Goal: Transaction & Acquisition: Complete application form

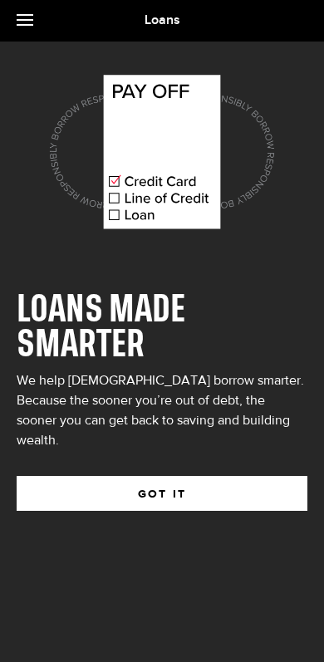
click at [215, 476] on button "GOT IT" at bounding box center [162, 493] width 291 height 35
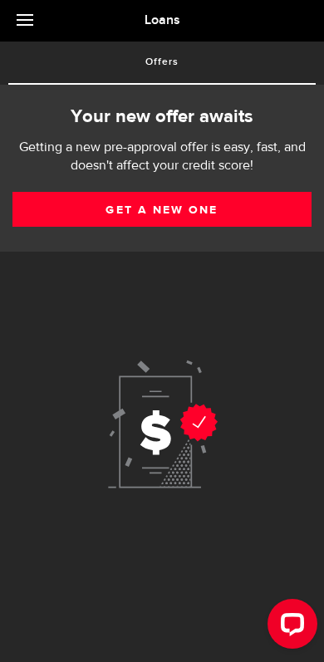
click at [78, 216] on link "Get a new one" at bounding box center [161, 209] width 299 height 35
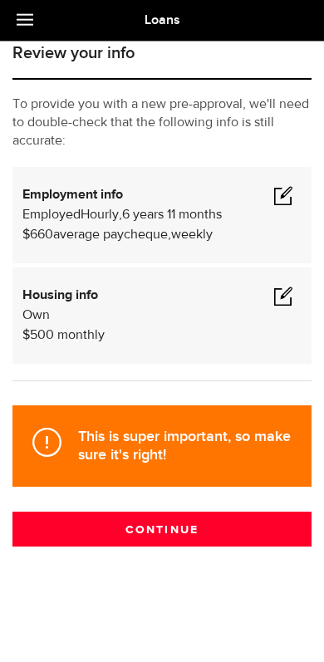
scroll to position [86, 0]
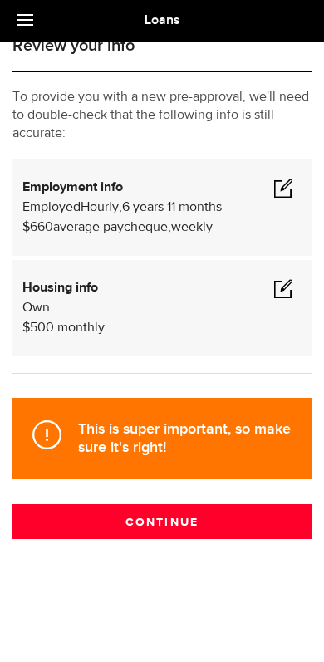
click at [205, 526] on button "Continue" at bounding box center [161, 521] width 299 height 35
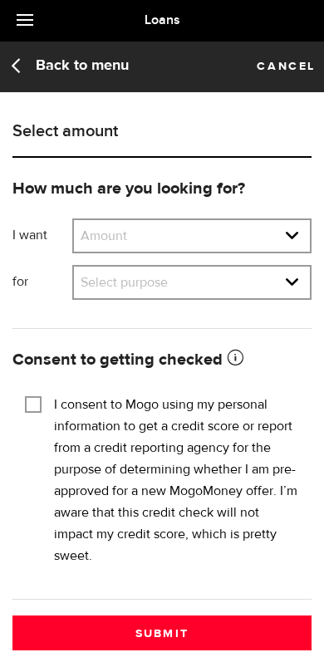
click at [84, 232] on select "Amount $500 $1000 $2000 $3000 $4000 $5000 $6000 $7000 $8000 $9000 $10000 $11000…" at bounding box center [192, 237] width 236 height 35
select select "5000"
click at [291, 284] on select "Select purpose Credit Card Refinancing/Pay Off Credit Cards Debt Consolidation …" at bounding box center [192, 284] width 236 height 35
select select "Credit Card Refinancing/Pay Off Credit Cards"
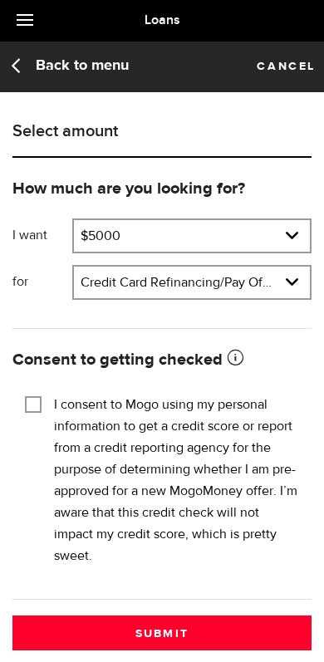
click at [36, 401] on input "I consent to Mogo using my personal information to get a credit score or report…" at bounding box center [33, 402] width 17 height 17
checkbox input "true"
click at [202, 633] on button "Submit" at bounding box center [161, 632] width 299 height 35
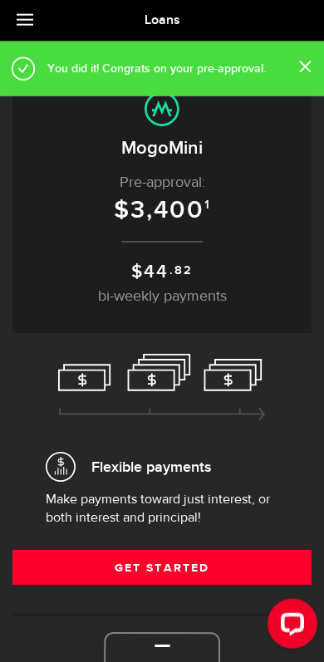
scroll to position [42, 0]
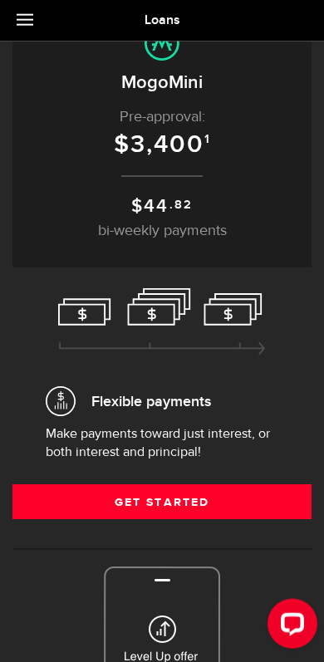
scroll to position [103, 0]
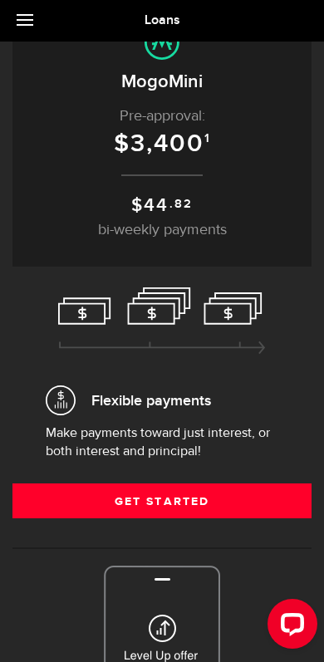
click at [213, 516] on link "Get Started" at bounding box center [161, 500] width 299 height 35
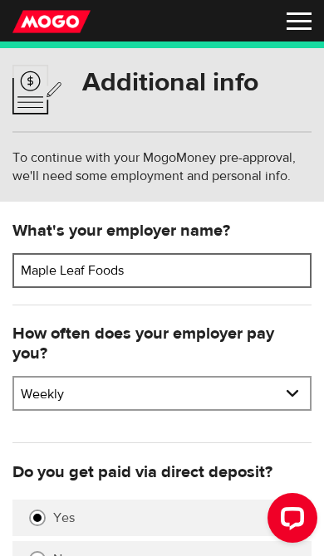
click at [126, 273] on input "Maple Leaf Foods" at bounding box center [161, 270] width 299 height 35
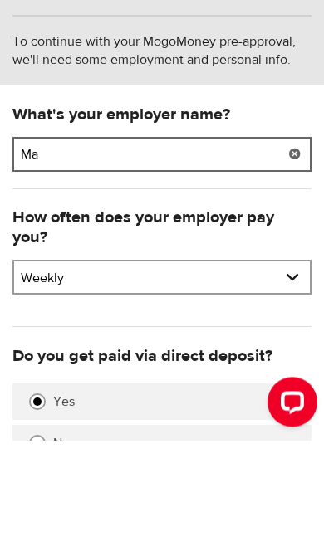
type input "M"
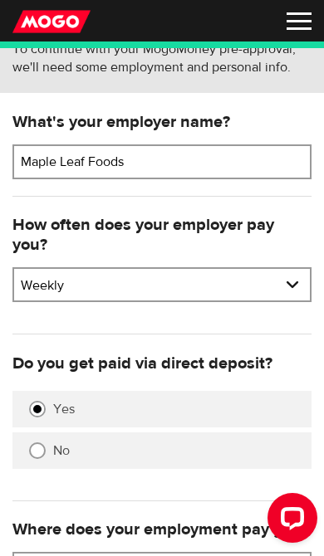
scroll to position [78, 0]
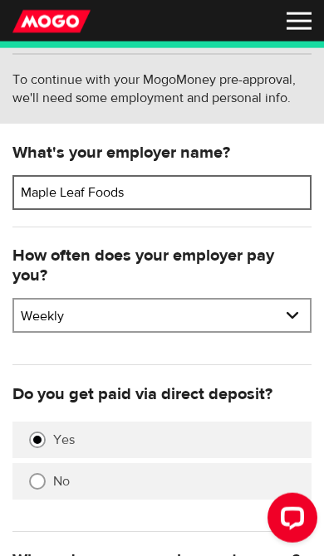
click at [145, 193] on input "Maple Leaf Foods" at bounding box center [161, 192] width 299 height 35
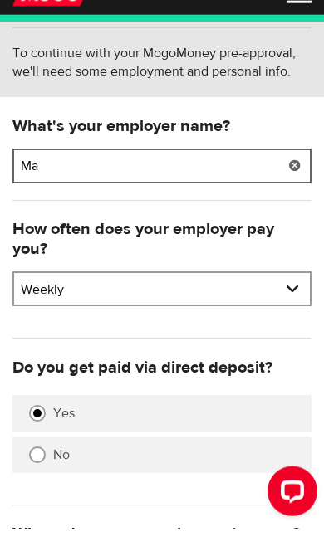
type input "M"
type input "T"
type input "Rich Product"
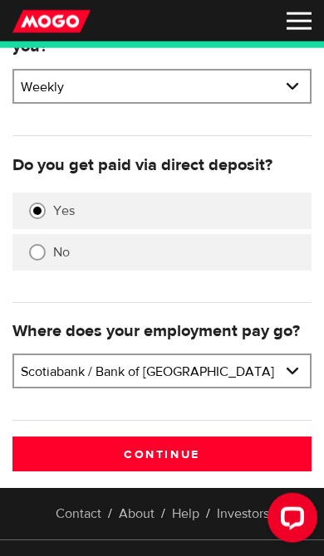
scroll to position [308, 0]
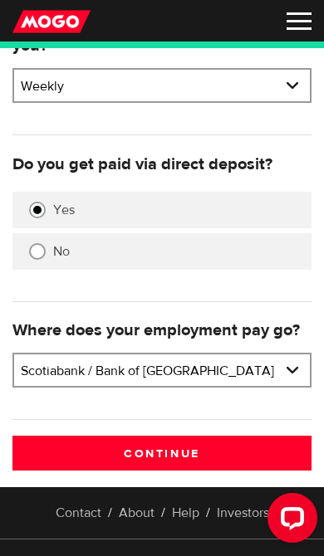
click at [208, 454] on input "Continue" at bounding box center [161, 453] width 299 height 35
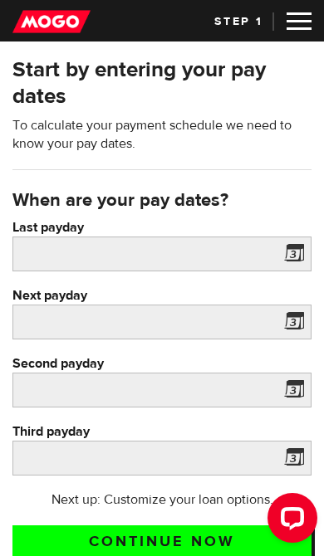
click at [296, 256] on span at bounding box center [290, 256] width 25 height 27
click at [291, 259] on span at bounding box center [290, 256] width 25 height 27
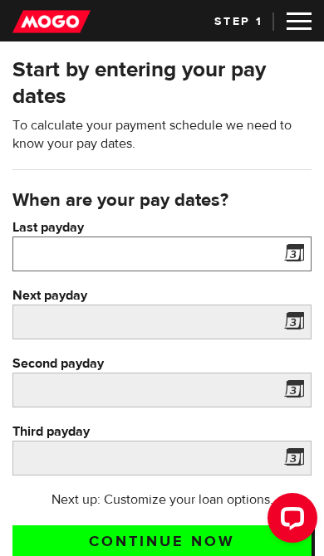
click at [227, 257] on input "Last payday" at bounding box center [161, 254] width 299 height 35
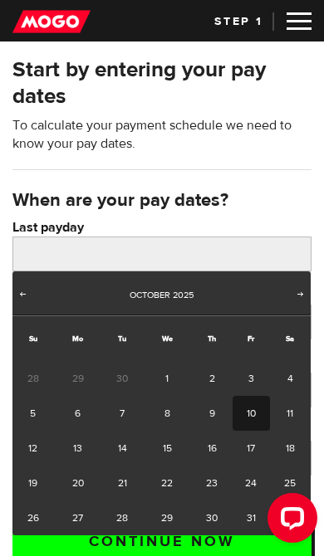
click at [251, 426] on link "10" at bounding box center [250, 413] width 37 height 35
type input "2025/10/10"
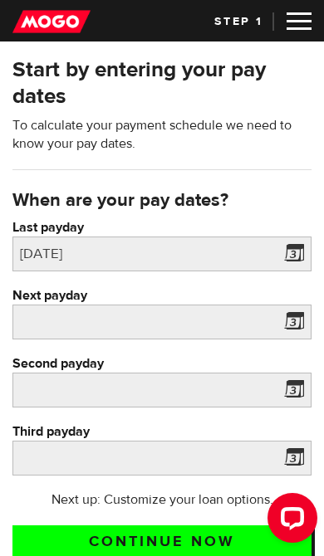
click at [293, 321] on span at bounding box center [290, 324] width 25 height 27
click at [295, 320] on span at bounding box center [290, 324] width 25 height 27
click at [294, 334] on span at bounding box center [290, 324] width 25 height 27
click at [289, 323] on span at bounding box center [290, 324] width 25 height 27
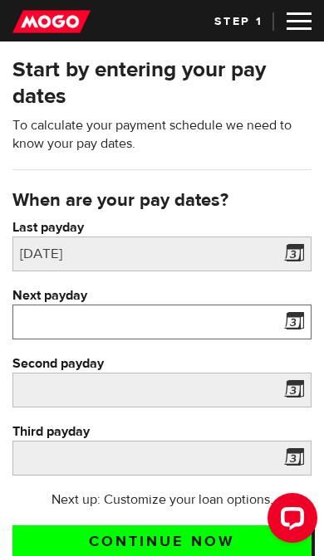
click at [242, 323] on input "Next payday" at bounding box center [161, 322] width 299 height 35
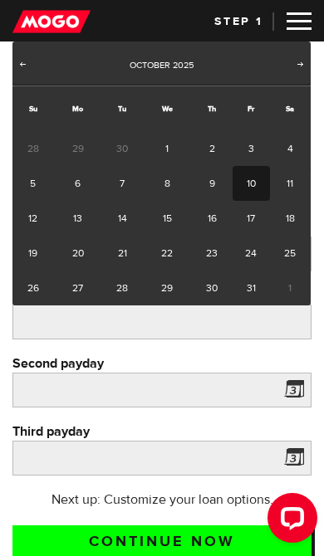
click at [253, 225] on link "17" at bounding box center [250, 218] width 37 height 35
type input "2025/10/17"
type input "2025/10/24"
type input "2025/10/31"
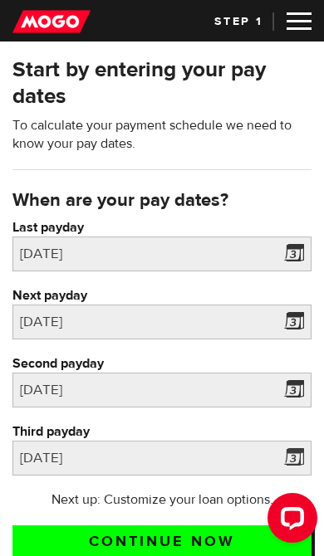
click at [291, 467] on span at bounding box center [290, 461] width 25 height 27
click at [197, 550] on input "Continue now" at bounding box center [161, 543] width 299 height 34
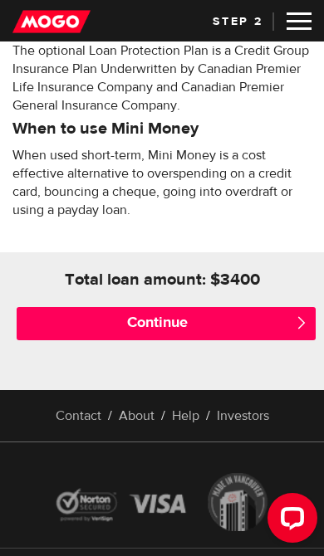
scroll to position [849, 0]
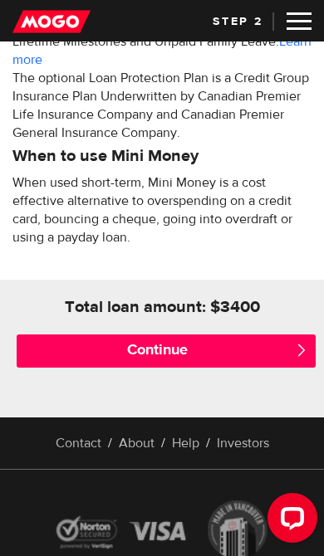
click at [242, 350] on input "Continue" at bounding box center [166, 351] width 299 height 33
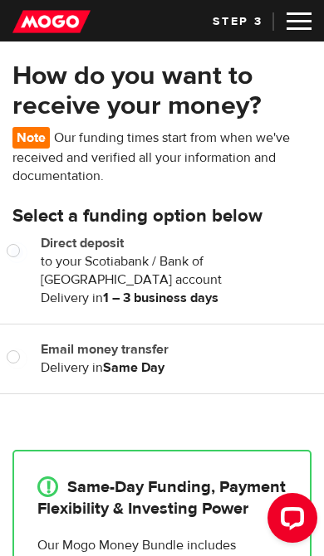
click at [24, 247] on input "Direct deposit" at bounding box center [17, 252] width 21 height 21
radio input "true"
click at [25, 348] on div at bounding box center [13, 354] width 27 height 29
radio input "true"
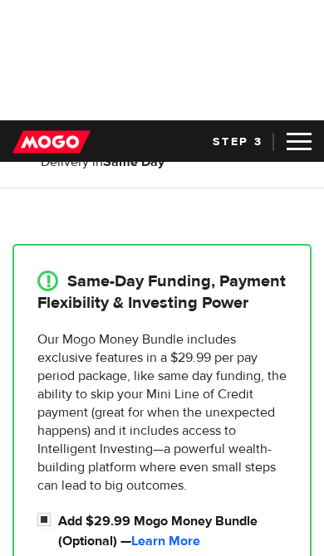
scroll to position [335, 0]
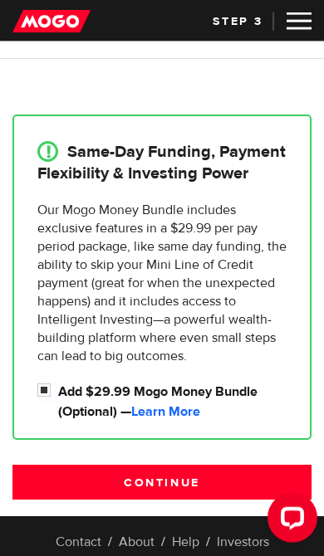
click at [51, 384] on input "Add $29.99 Mogo Money Bundle (Optional) — Learn More" at bounding box center [47, 392] width 21 height 21
checkbox input "false"
radio input "false"
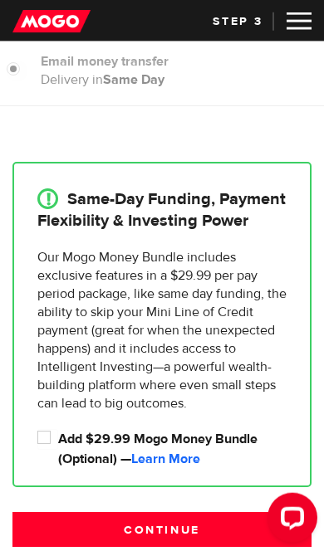
scroll to position [290, 0]
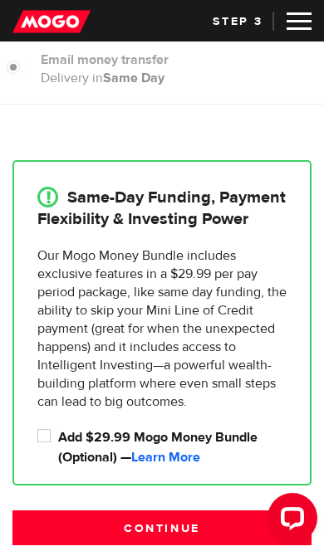
click at [193, 533] on input "Continue" at bounding box center [161, 528] width 299 height 35
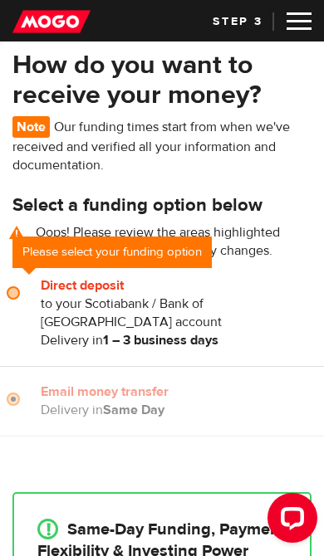
scroll to position [3, 0]
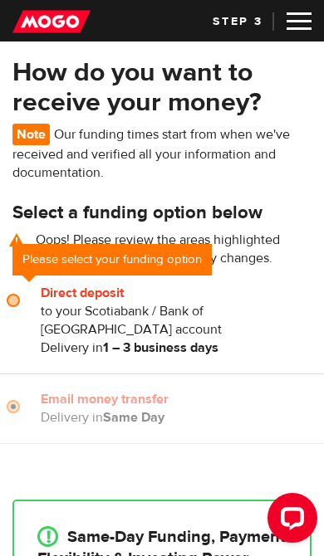
click at [26, 299] on input "Direct deposit" at bounding box center [17, 302] width 21 height 21
radio input "true"
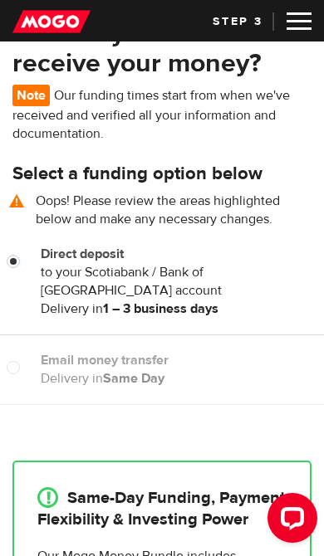
scroll to position [49, 0]
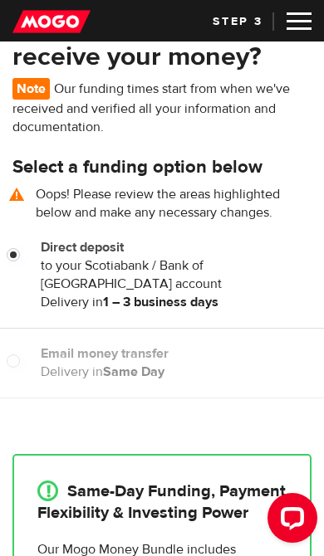
click at [30, 356] on div "Email money transfer Delivery in Same Day Same Day" at bounding box center [175, 363] width 297 height 37
click at [27, 356] on div "Email money transfer Delivery in Same Day Same Day" at bounding box center [175, 363] width 297 height 37
click at [25, 351] on div at bounding box center [13, 359] width 27 height 29
click at [10, 348] on div at bounding box center [13, 359] width 27 height 29
click at [26, 344] on div at bounding box center [162, 327] width 324 height 33
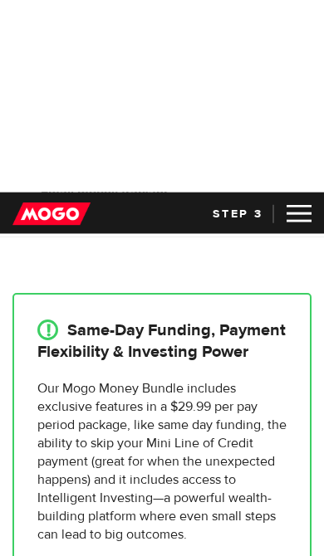
scroll to position [412, 0]
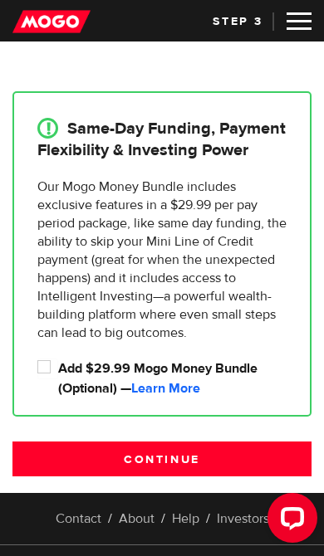
click at [199, 464] on input "Continue" at bounding box center [161, 459] width 299 height 35
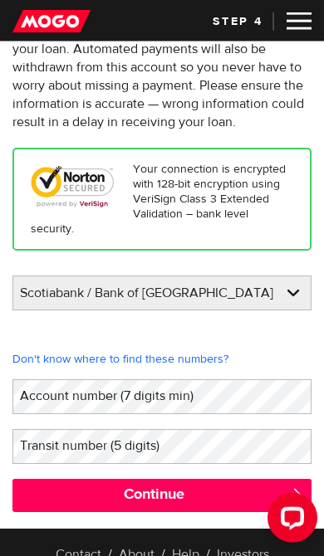
scroll to position [106, 0]
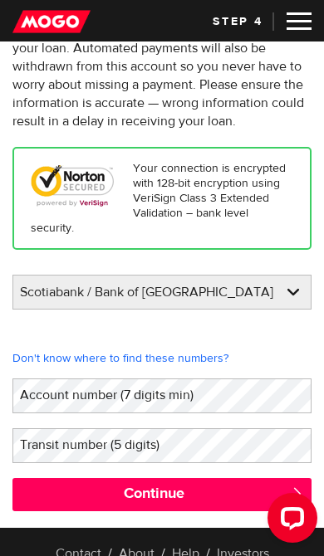
click at [293, 295] on select "BMO / Bank of Montreal CIBC / Canadian Imperial Bank of Commerce CWB / Canadian…" at bounding box center [161, 293] width 297 height 35
select select "360"
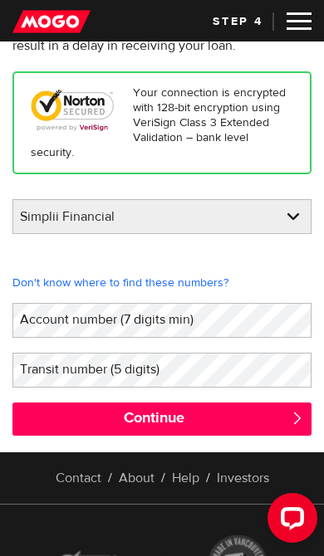
scroll to position [186, 0]
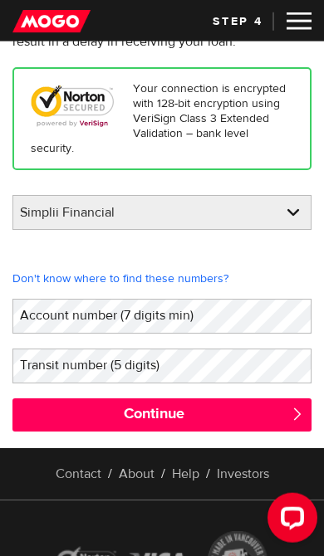
click at [226, 316] on label "Account number (7 digits min)" at bounding box center [119, 315] width 215 height 33
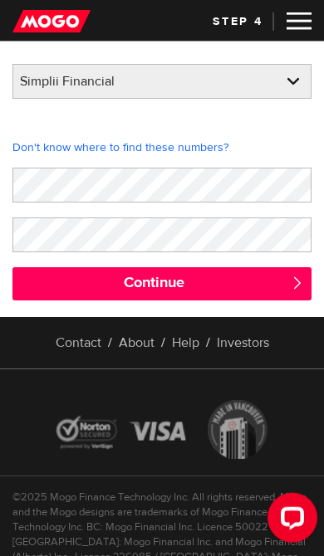
scroll to position [319, 0]
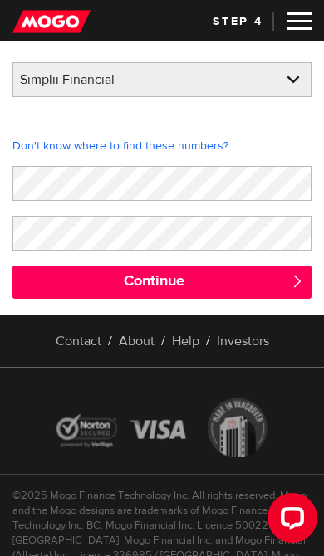
click at [247, 288] on input "Continue" at bounding box center [161, 282] width 299 height 33
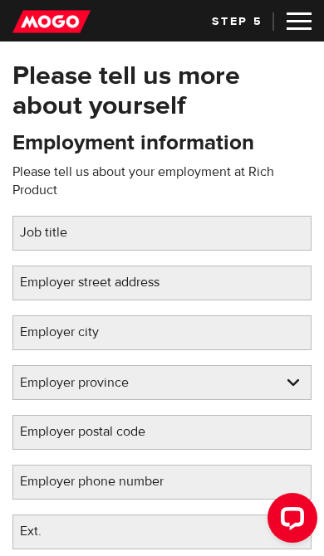
click at [51, 234] on label "Job title" at bounding box center [56, 232] width 89 height 33
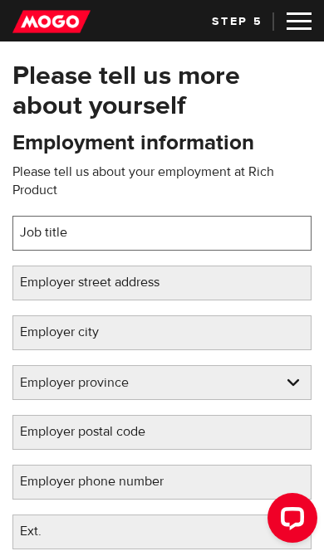
click at [51, 234] on input "Job title" at bounding box center [161, 233] width 299 height 35
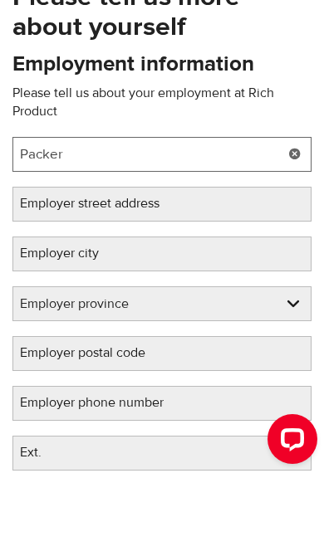
type input "Packer"
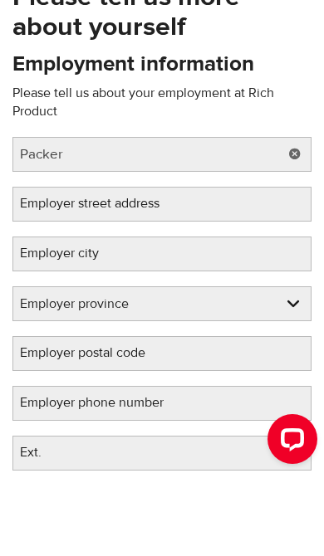
click at [45, 266] on label "Employer street address" at bounding box center [102, 282] width 181 height 33
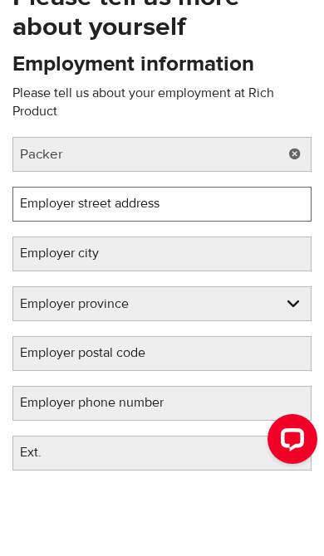
click at [45, 266] on input "Employer street address" at bounding box center [161, 283] width 299 height 35
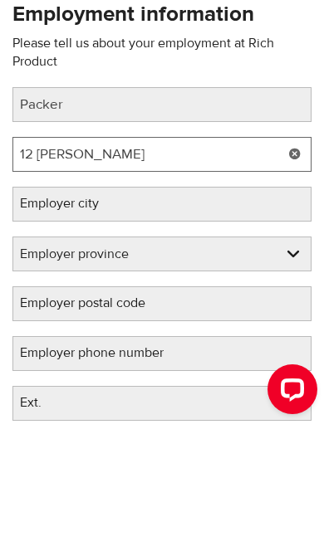
scroll to position [129, 0]
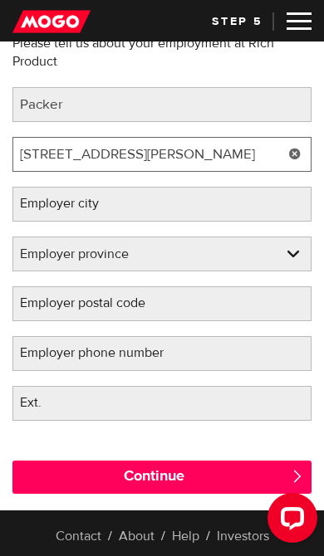
type input "[STREET_ADDRESS][PERSON_NAME]"
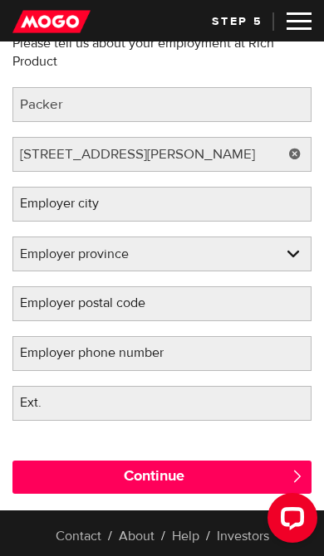
click at [35, 212] on label "Employer city" at bounding box center [72, 203] width 120 height 33
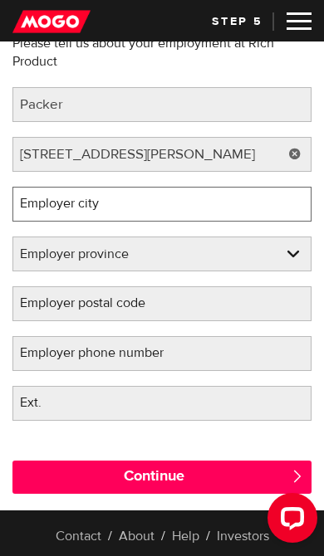
click at [35, 212] on input "Employer city" at bounding box center [161, 204] width 299 height 35
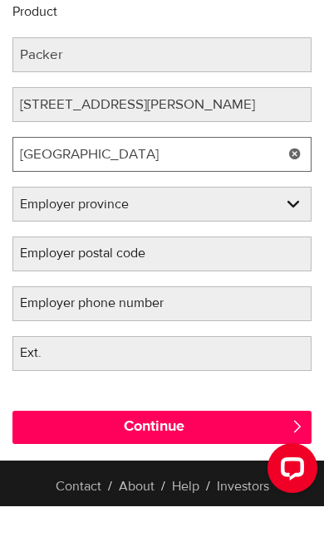
type input "[GEOGRAPHIC_DATA]"
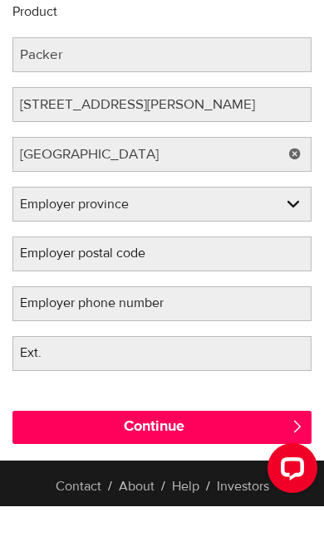
click at [32, 237] on select "Employer province Alberta British Columbia Ontario Manitoba New Brunswick Newfo…" at bounding box center [161, 254] width 297 height 35
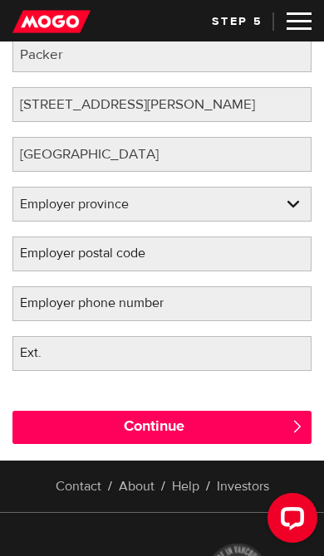
select select "ON"
click at [37, 261] on label "Employer postal code" at bounding box center [95, 253] width 167 height 33
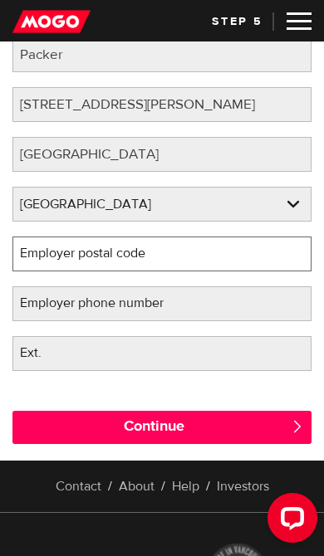
click at [37, 261] on input "Employer postal code" at bounding box center [161, 254] width 299 height 35
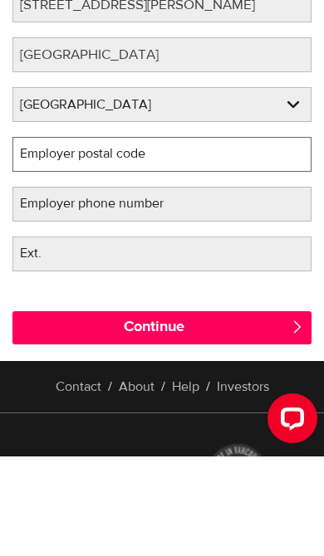
scroll to position [278, 0]
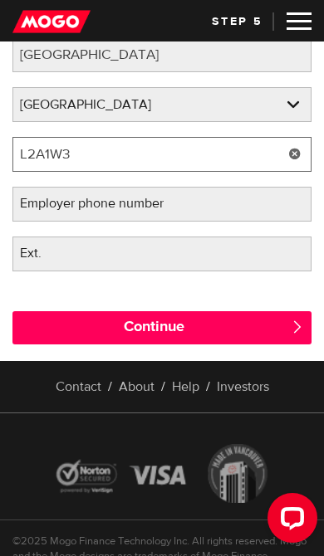
type input "L2A1W3"
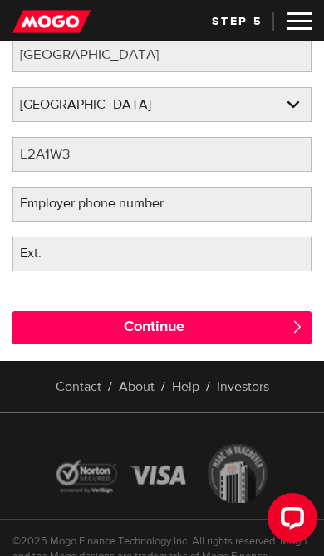
click at [252, 329] on input "Continue" at bounding box center [161, 327] width 299 height 33
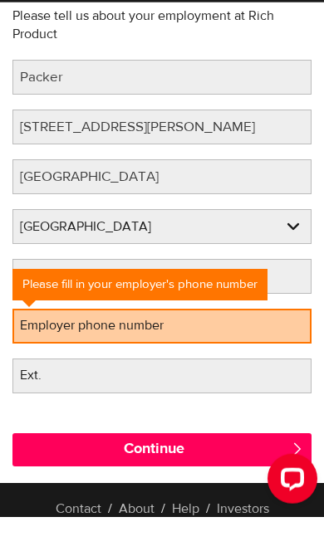
scroll to position [196, 0]
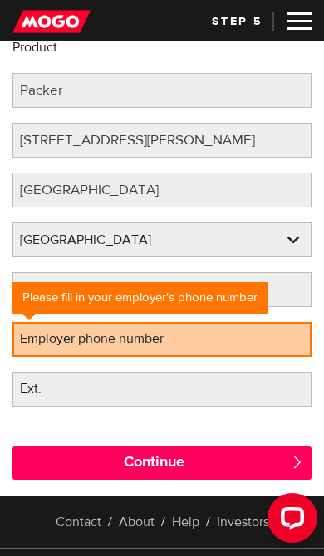
click at [59, 340] on label "Employer phone number" at bounding box center [104, 338] width 185 height 33
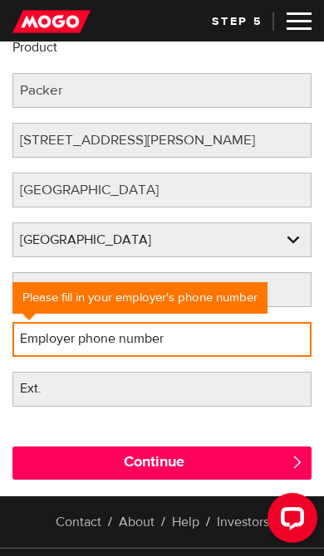
click at [59, 340] on input "Employer phone number" at bounding box center [161, 339] width 299 height 35
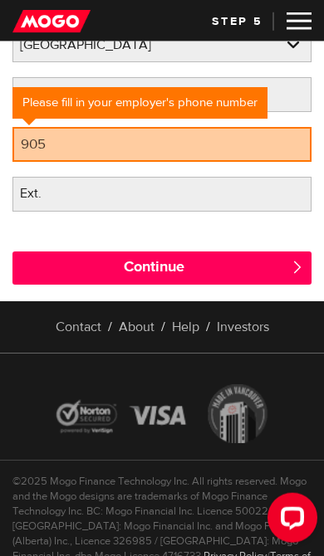
scroll to position [392, 0]
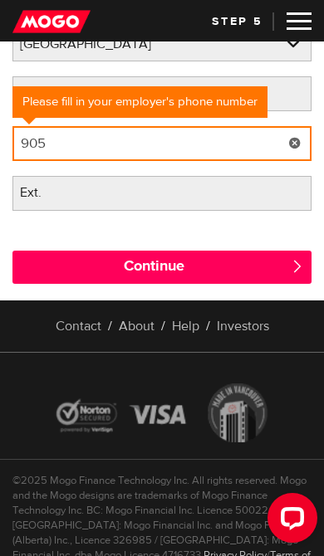
click at [71, 143] on input "905" at bounding box center [161, 143] width 299 height 35
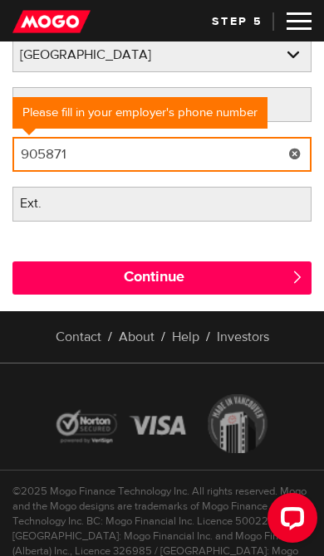
click at [89, 162] on input "905871" at bounding box center [161, 154] width 299 height 35
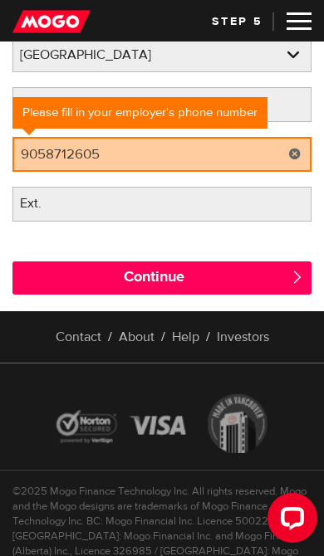
click at [87, 286] on input "Continue" at bounding box center [161, 278] width 299 height 33
type input "(905) 871-2605"
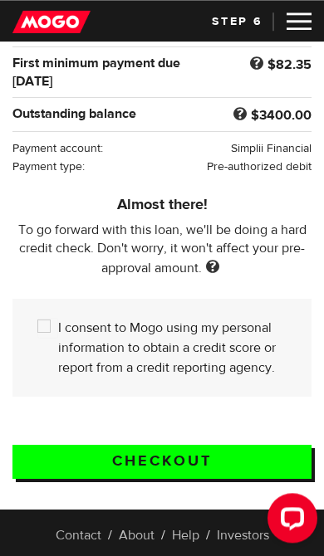
click at [227, 471] on input "Checkout" at bounding box center [161, 462] width 299 height 34
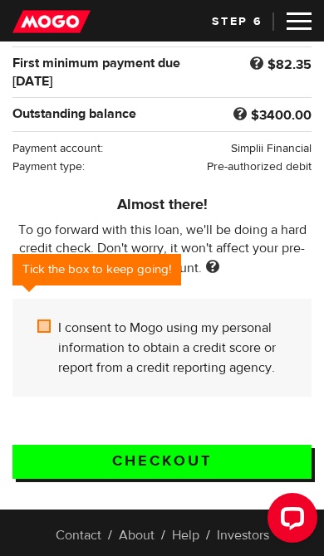
click at [52, 329] on input "I consent to Mogo using my personal information to obtain a credit score or rep…" at bounding box center [47, 328] width 21 height 21
checkbox input "true"
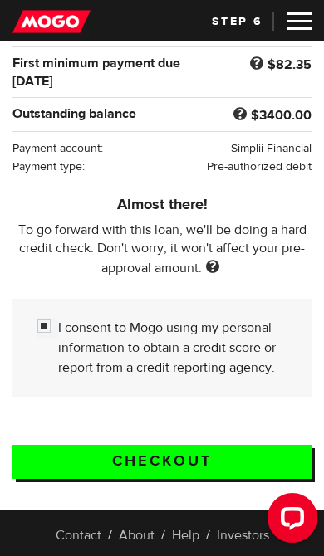
click at [213, 467] on input "Checkout" at bounding box center [161, 462] width 299 height 34
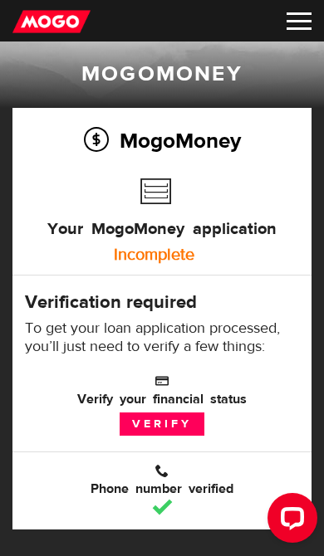
click at [177, 433] on link "Verify" at bounding box center [162, 424] width 85 height 23
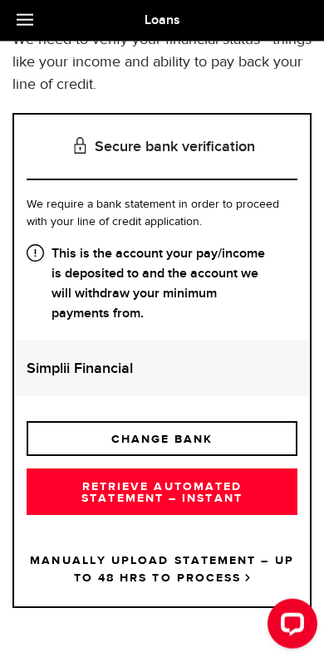
scroll to position [147, 0]
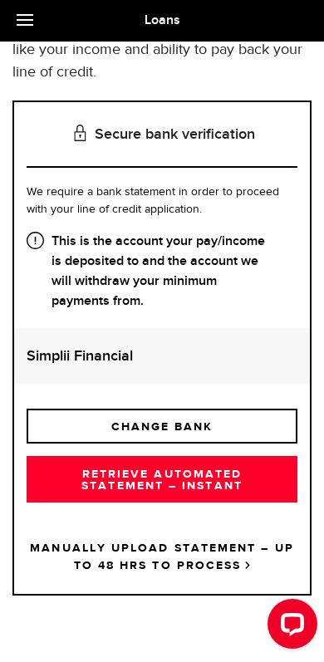
click at [200, 489] on link "RETRIEVE AUTOMATED STATEMENT – INSTANT" at bounding box center [162, 479] width 271 height 46
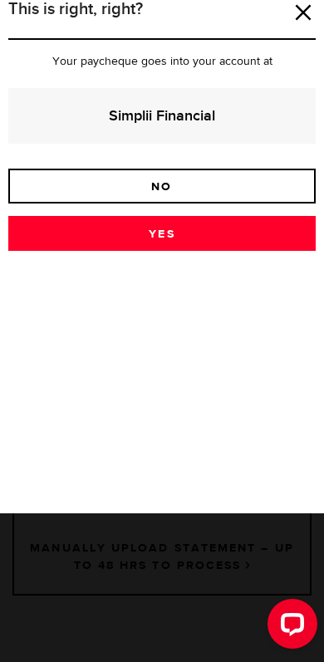
click at [107, 236] on link "Yes" at bounding box center [161, 233] width 307 height 35
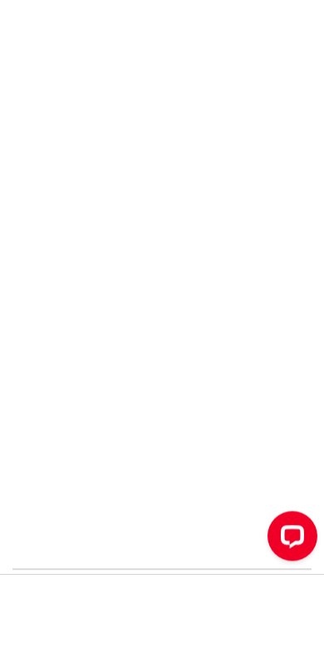
scroll to position [251, 0]
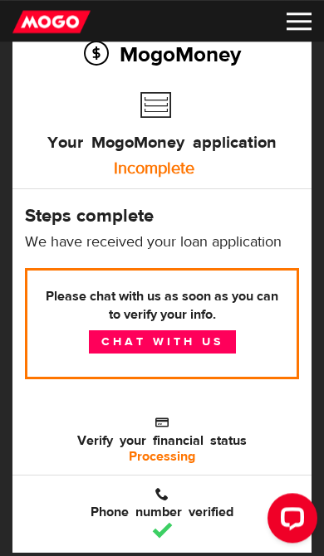
scroll to position [71, 0]
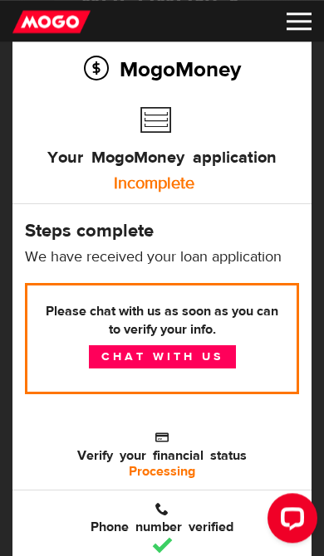
click at [198, 350] on link "Chat with us" at bounding box center [162, 356] width 147 height 23
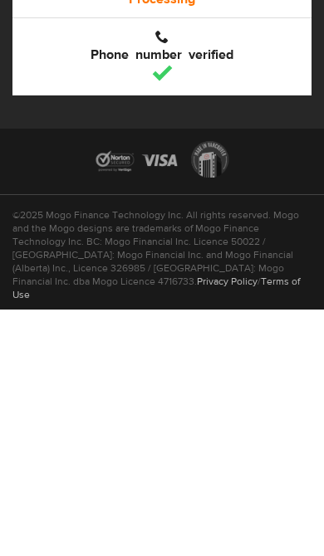
scroll to position [344, 0]
